Goal: Information Seeking & Learning: Learn about a topic

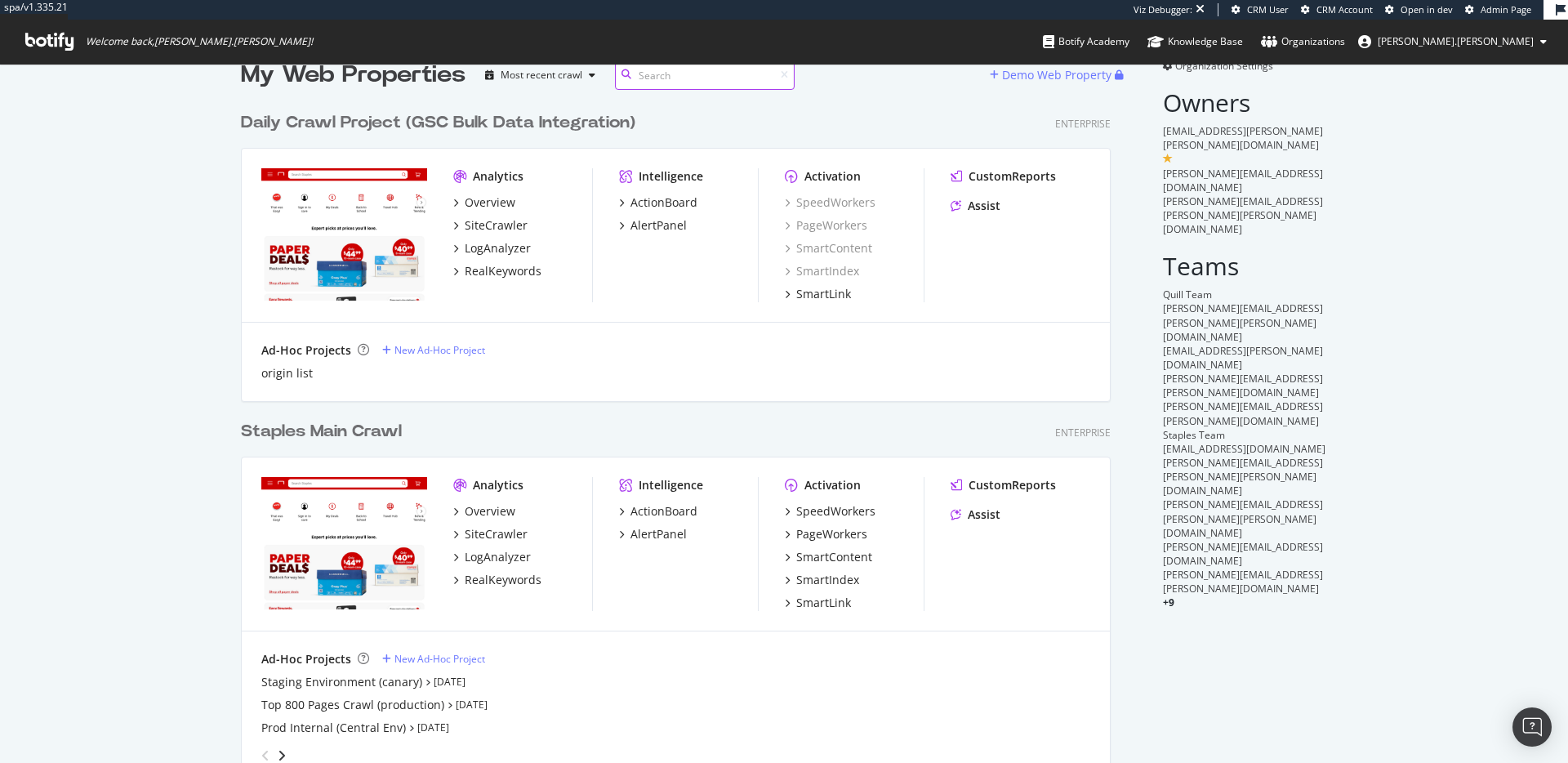
scroll to position [42, 0]
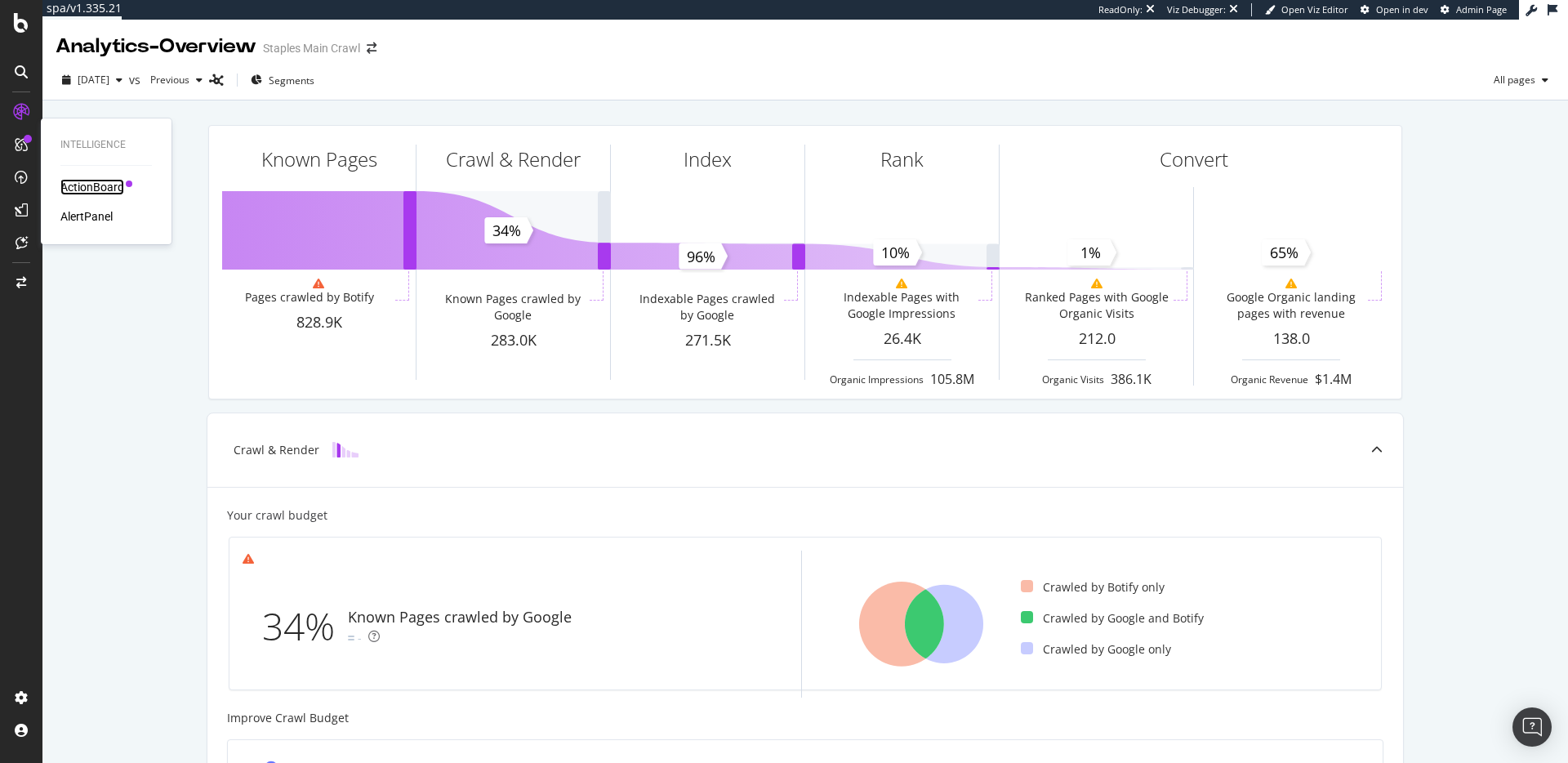
click at [76, 182] on div "ActionBoard" at bounding box center [92, 187] width 64 height 16
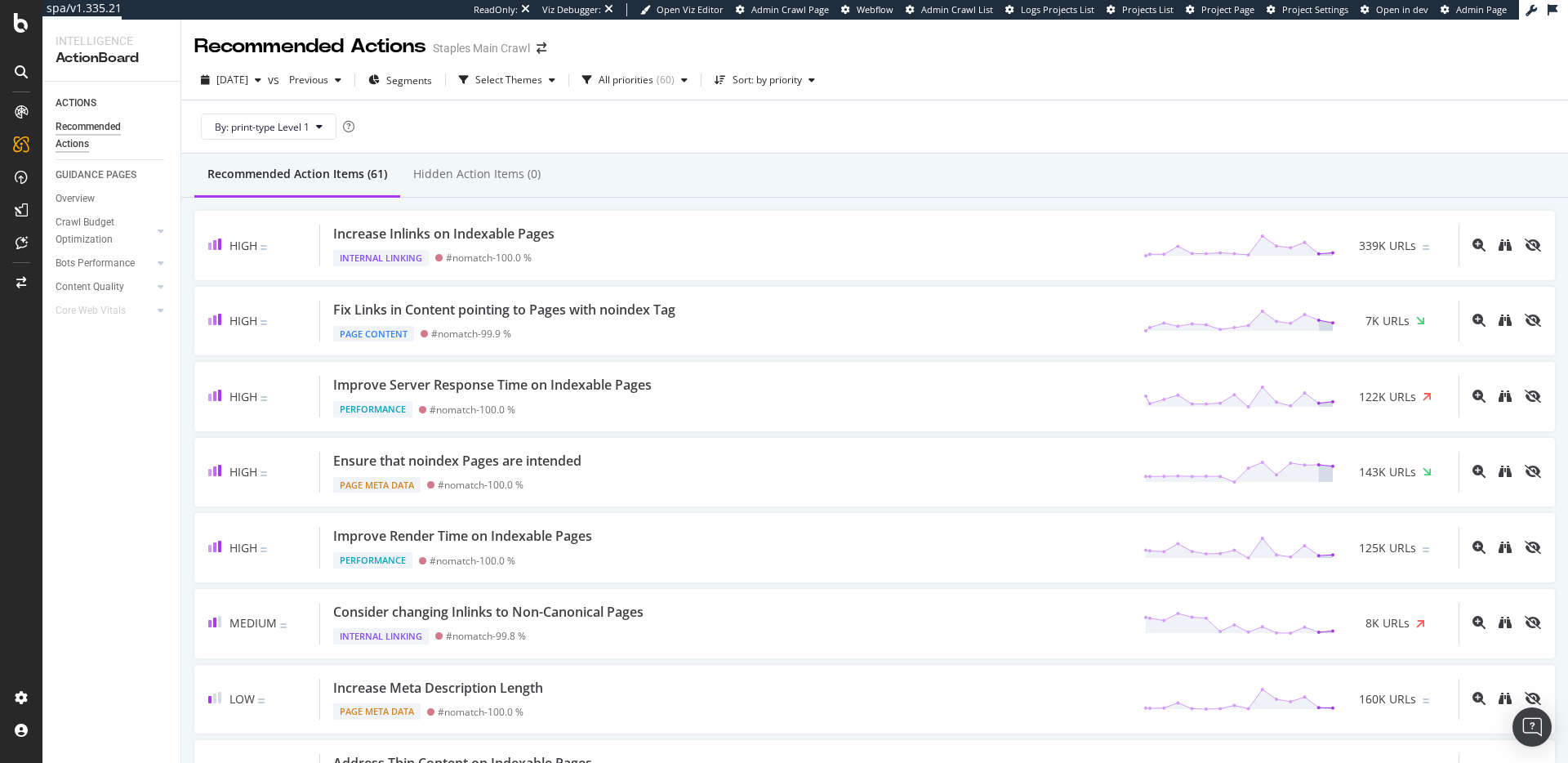
click at [716, 150] on div "By: print-type Level 1" at bounding box center [874, 126] width 1360 height 53
click at [740, 156] on div "Recommended Action Items (61) Hidden Action Items (0)" at bounding box center [874, 176] width 1387 height 44
click at [105, 237] on div "RealKeywords" at bounding box center [96, 242] width 73 height 16
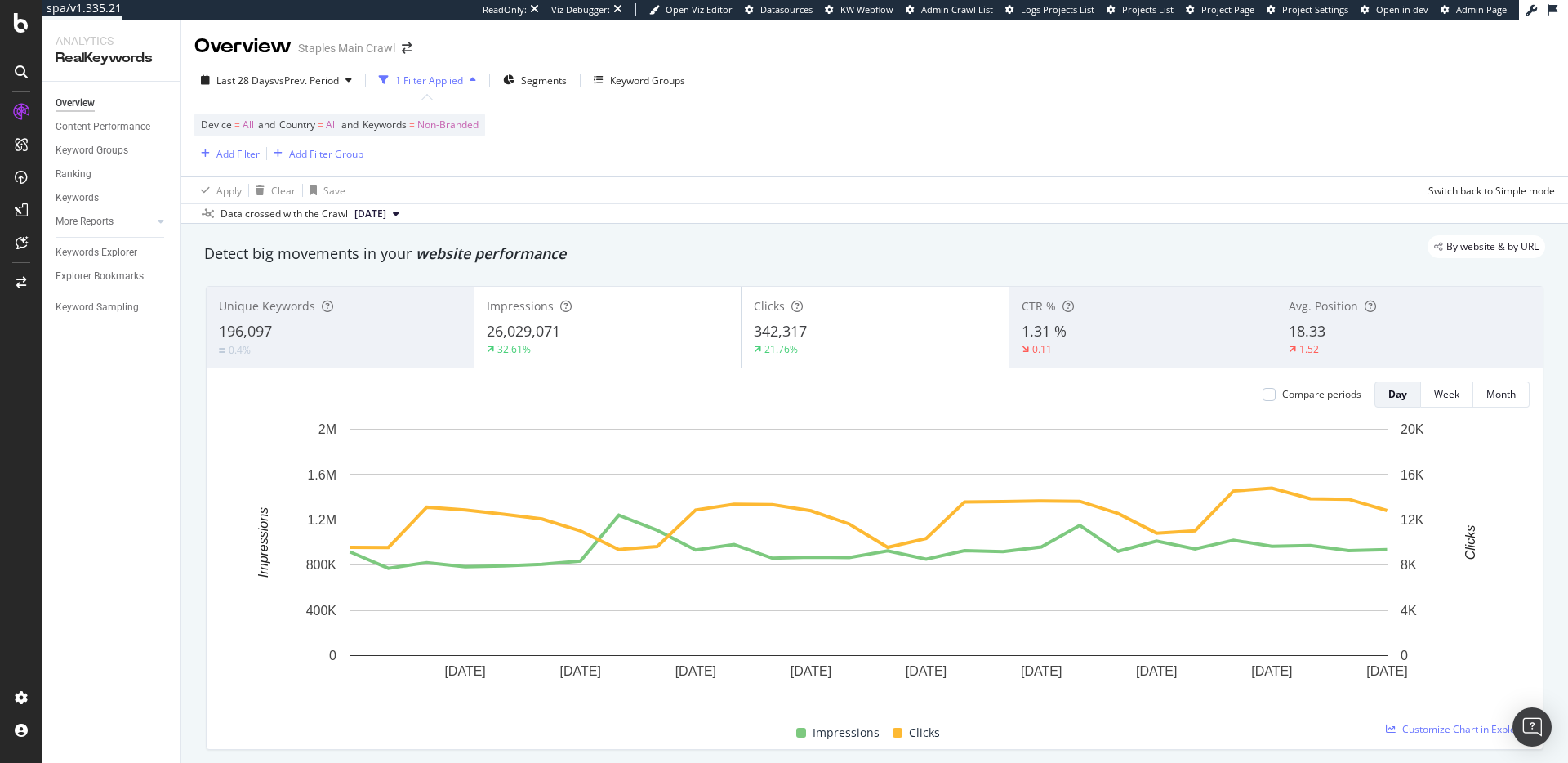
click at [624, 241] on div "By website & by URL" at bounding box center [866, 246] width 1357 height 23
click at [657, 215] on div "Data crossed with the Crawl 2025 Aug. 8th" at bounding box center [874, 214] width 1387 height 20
click at [1243, 121] on div "Device = All and Country = All and Keywords = Non-Branded Add Filter Add Filter…" at bounding box center [874, 138] width 1360 height 76
